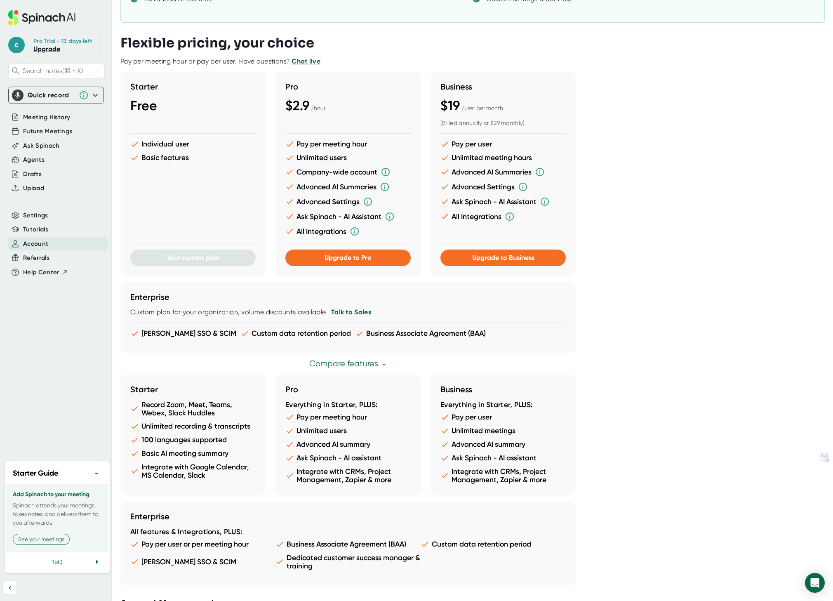
scroll to position [169, 0]
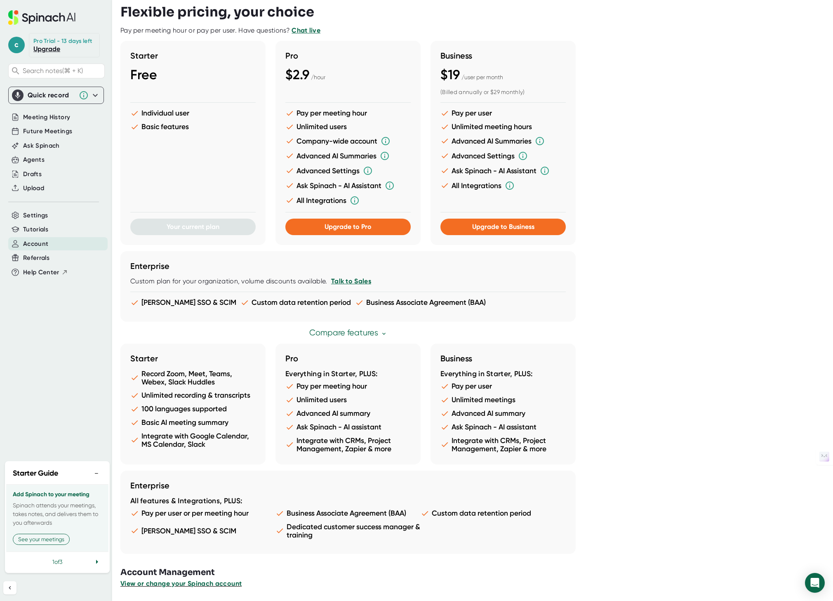
click at [213, 582] on span "View or change your Spinach account" at bounding box center [180, 583] width 121 height 8
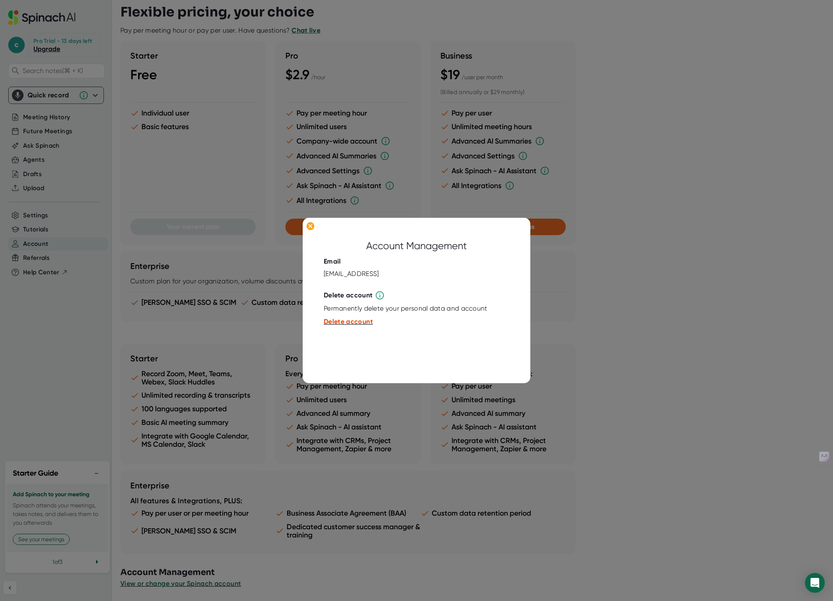
click at [362, 322] on span "Delete account" at bounding box center [348, 322] width 49 height 8
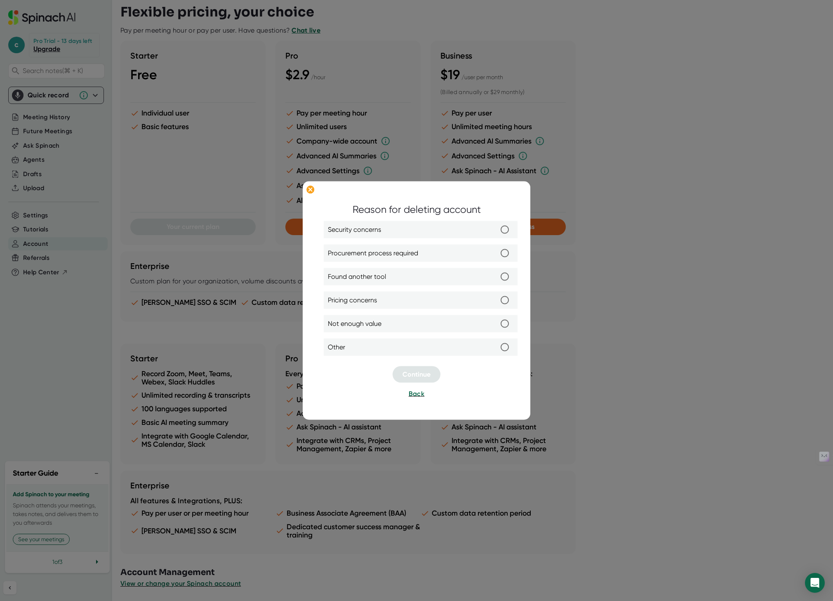
click at [505, 275] on input "Found another tool" at bounding box center [504, 276] width 17 height 17
radio input "true"
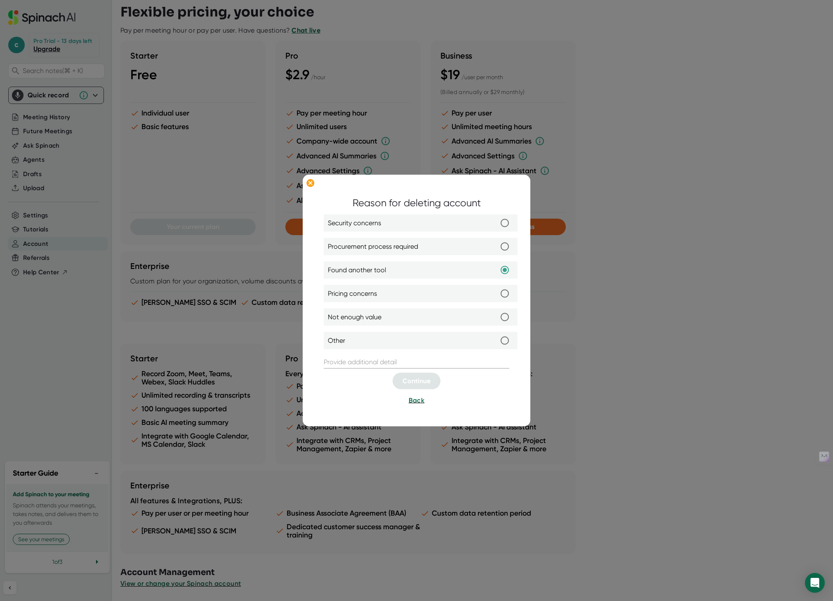
click at [503, 318] on input "Not enough value" at bounding box center [504, 316] width 17 height 17
radio input "true"
click at [427, 364] on input "text" at bounding box center [416, 361] width 185 height 13
type input "-"
click at [425, 379] on span "Continue" at bounding box center [416, 381] width 28 height 8
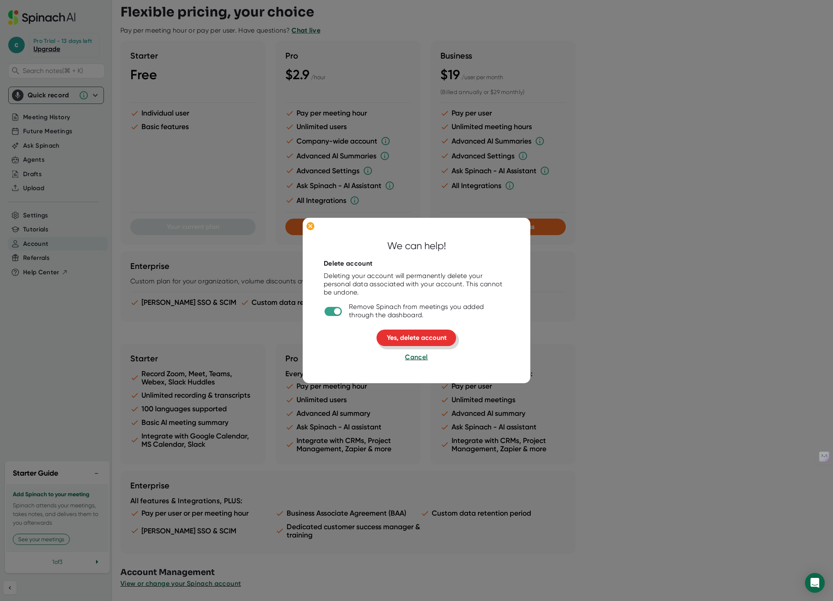
click at [434, 336] on span "Yes, delete account" at bounding box center [417, 338] width 60 height 8
